Goal: Task Accomplishment & Management: Use online tool/utility

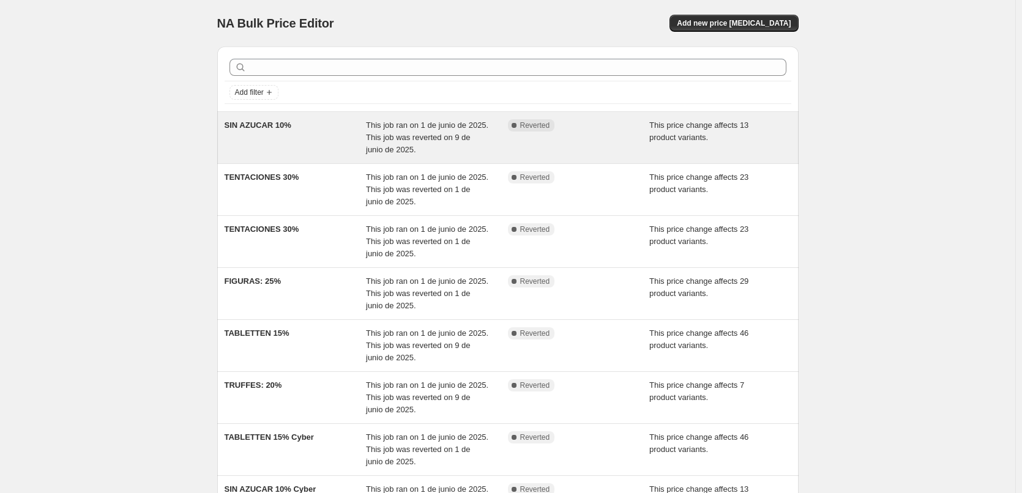
click at [419, 131] on div "This job ran on 1 de junio de 2025. This job was reverted on 9 de junio de 2025." at bounding box center [437, 137] width 142 height 37
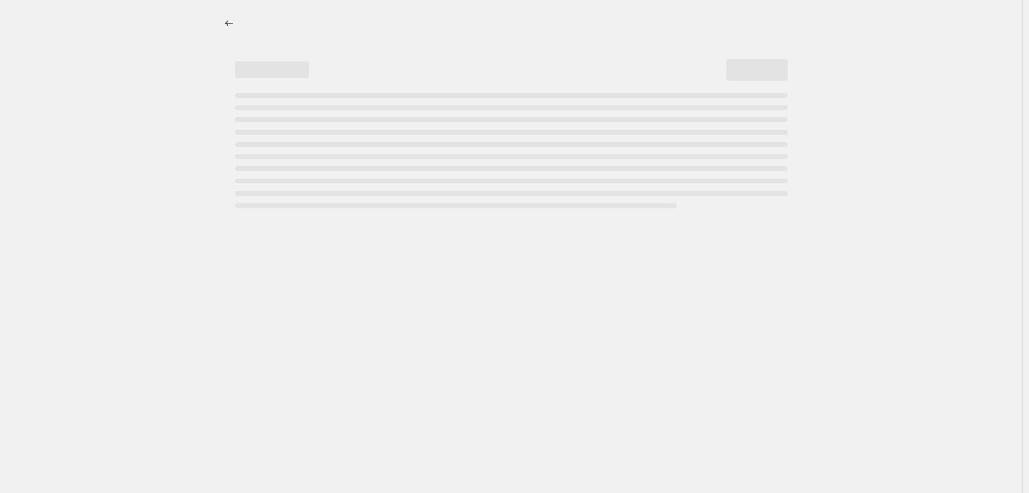
select select "pcap"
select select "tag"
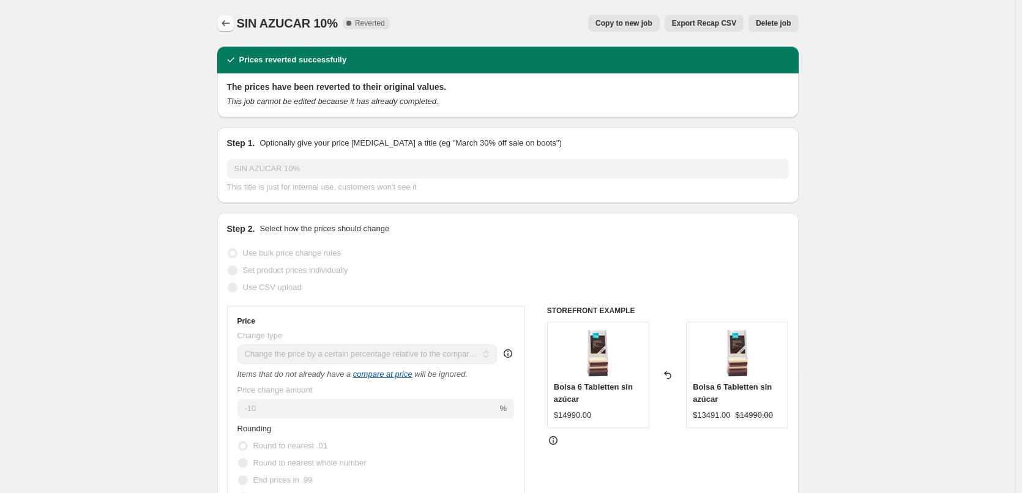
click at [229, 21] on icon "Price change jobs" at bounding box center [226, 23] width 12 height 12
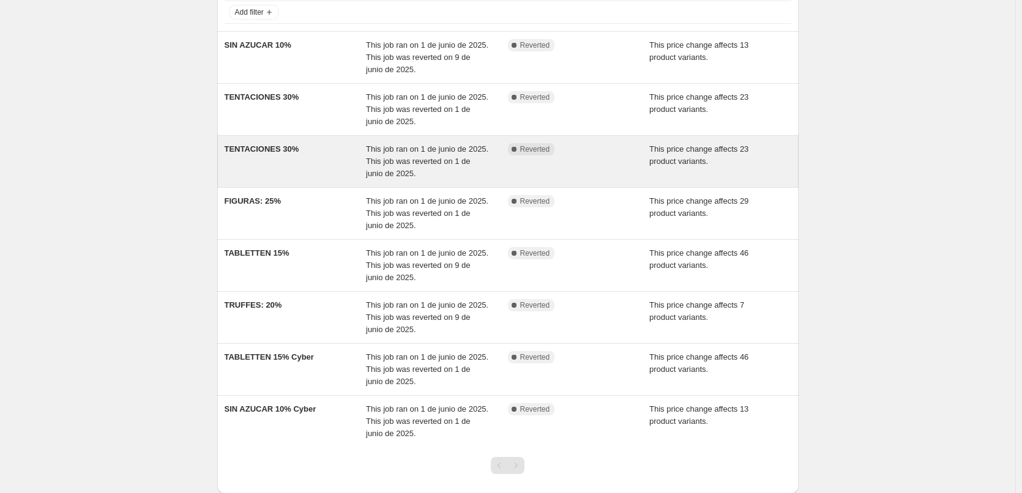
scroll to position [53, 0]
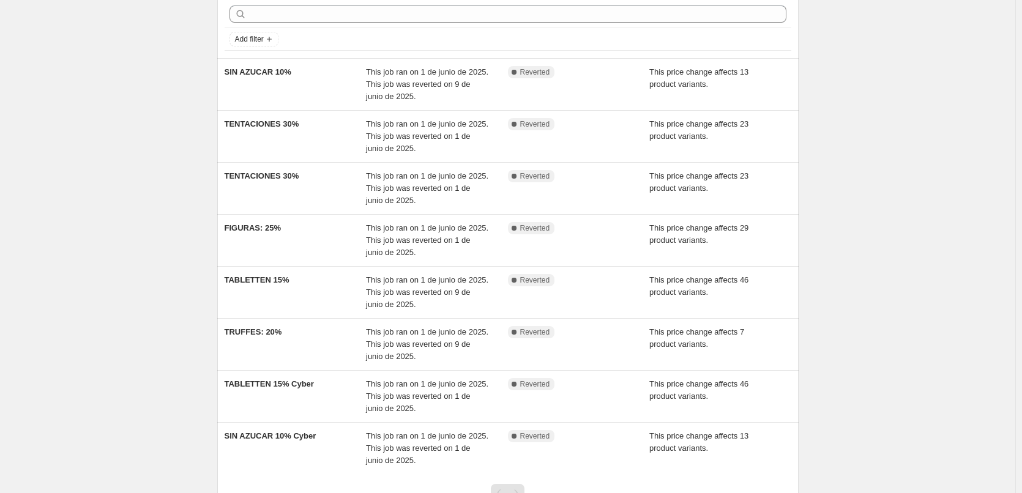
drag, startPoint x: 91, startPoint y: 136, endPoint x: 119, endPoint y: 180, distance: 52.3
click at [91, 138] on div "NA Bulk Price Editor. This page is ready NA Bulk Price Editor Add new price cha…" at bounding box center [508, 271] width 1016 height 649
